Goal: Obtain resource: Download file/media

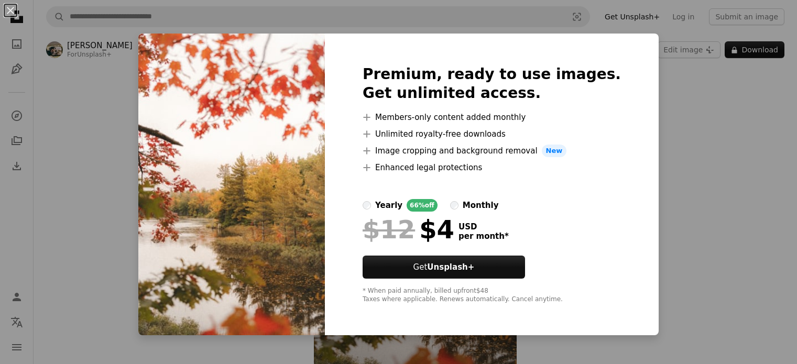
scroll to position [52, 0]
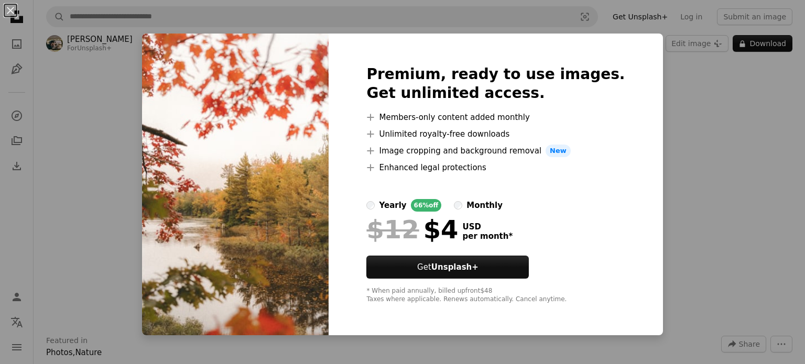
click at [219, 185] on img at bounding box center [235, 185] width 187 height 302
click at [134, 267] on div "An X shape Premium, ready to use images. Get unlimited access. A plus sign Memb…" at bounding box center [402, 182] width 805 height 364
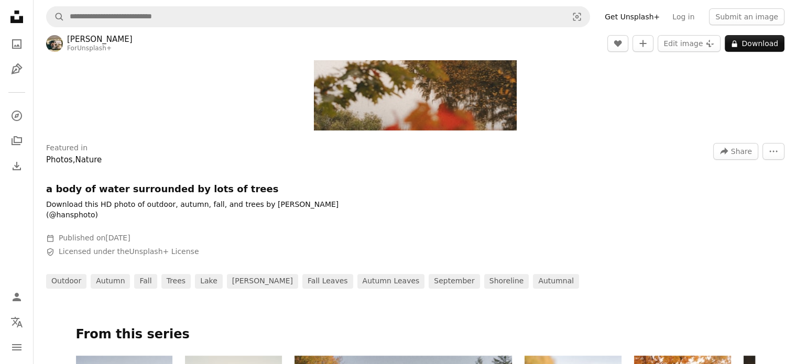
scroll to position [262, 0]
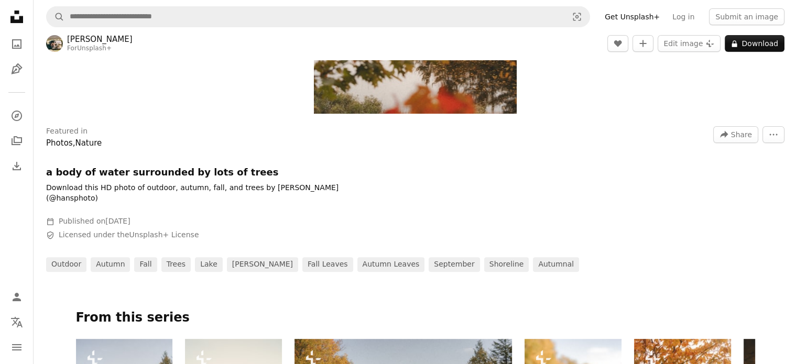
click at [9, 15] on icon "Unsplash logo Unsplash Home" at bounding box center [16, 16] width 21 height 21
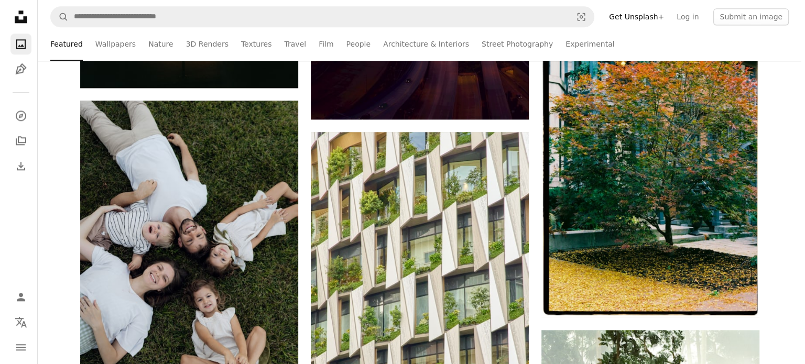
scroll to position [1257, 0]
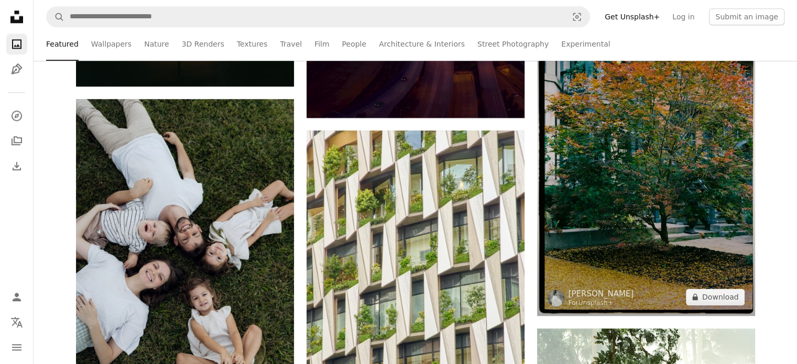
click at [596, 160] on img at bounding box center [646, 154] width 218 height 323
